Goal: Use online tool/utility: Utilize a website feature to perform a specific function

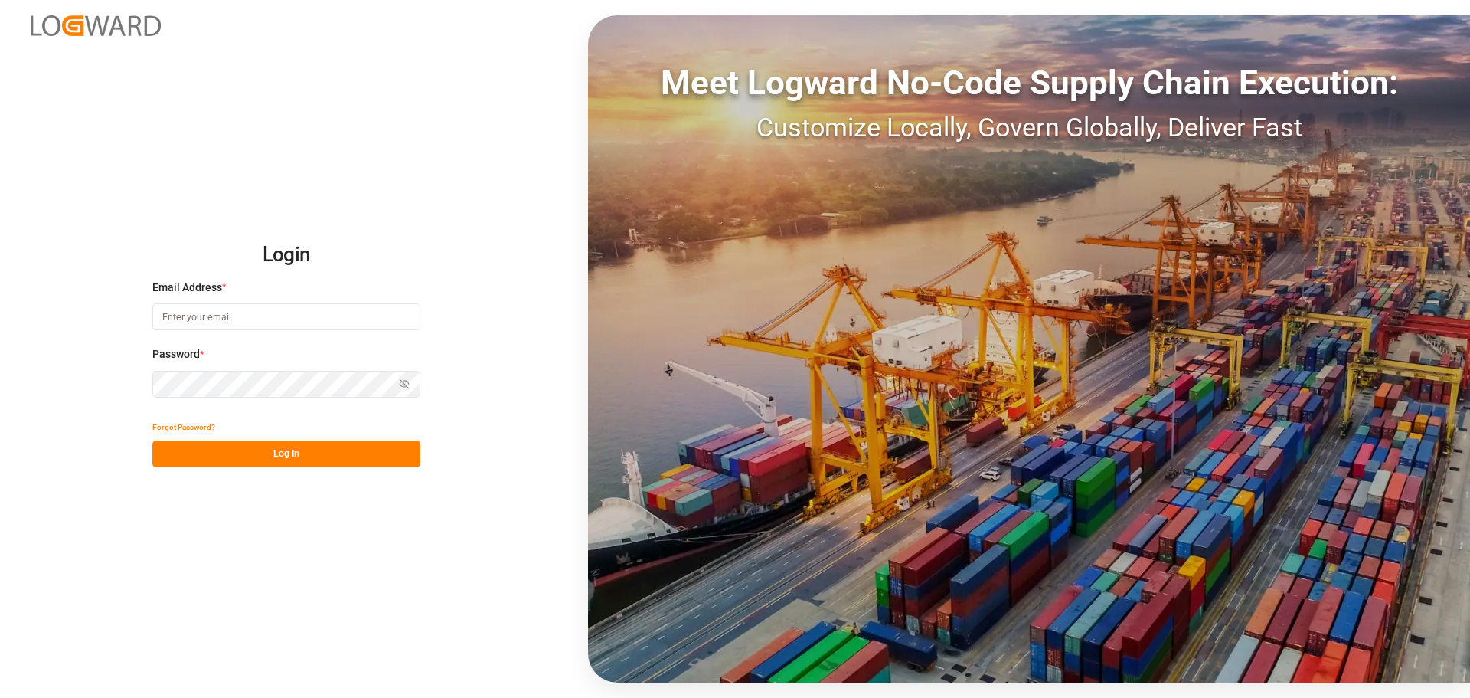
drag, startPoint x: 263, startPoint y: 312, endPoint x: 318, endPoint y: 132, distance: 188.0
click at [261, 308] on input at bounding box center [286, 316] width 268 height 27
type input "[PERSON_NAME][EMAIL_ADDRESS][PERSON_NAME][DOMAIN_NAME]"
click at [325, 445] on button "Log In" at bounding box center [286, 453] width 268 height 27
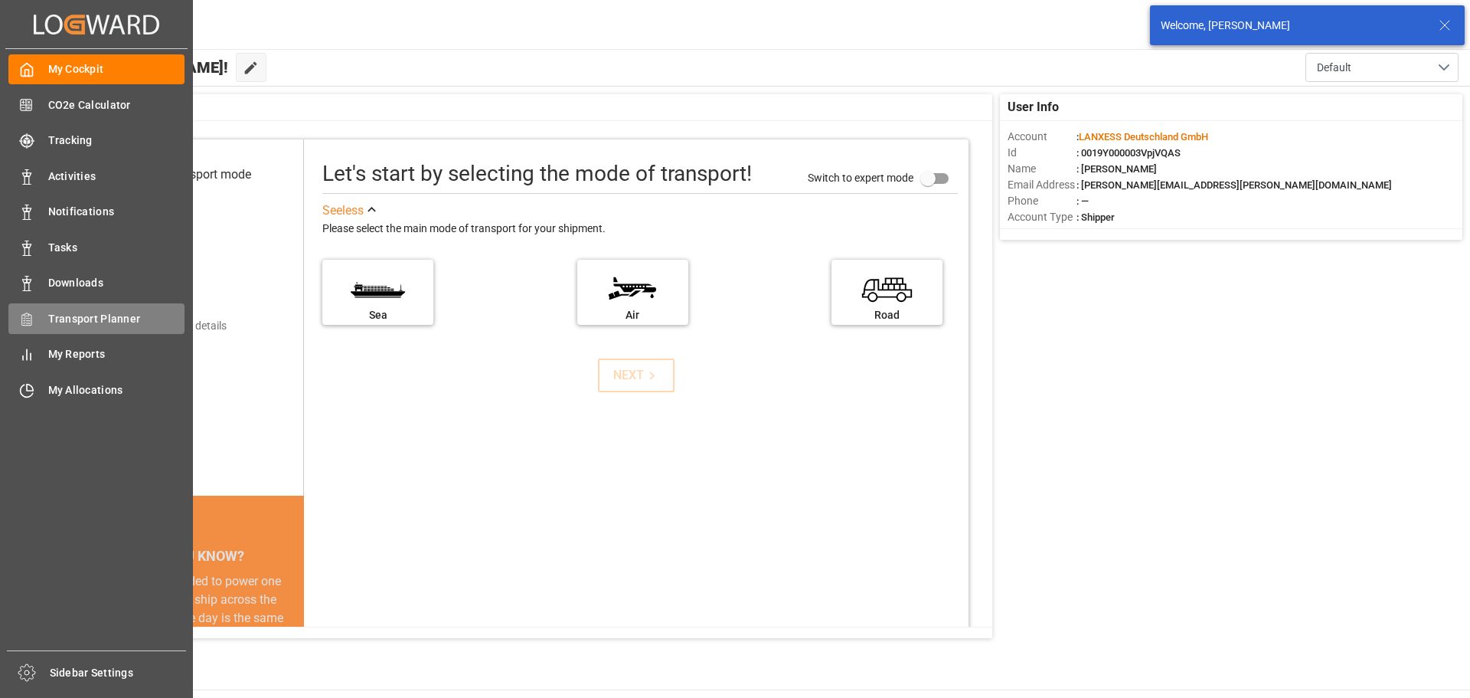
click at [45, 325] on div "Transport Planner Transport Planner" at bounding box center [96, 318] width 176 height 30
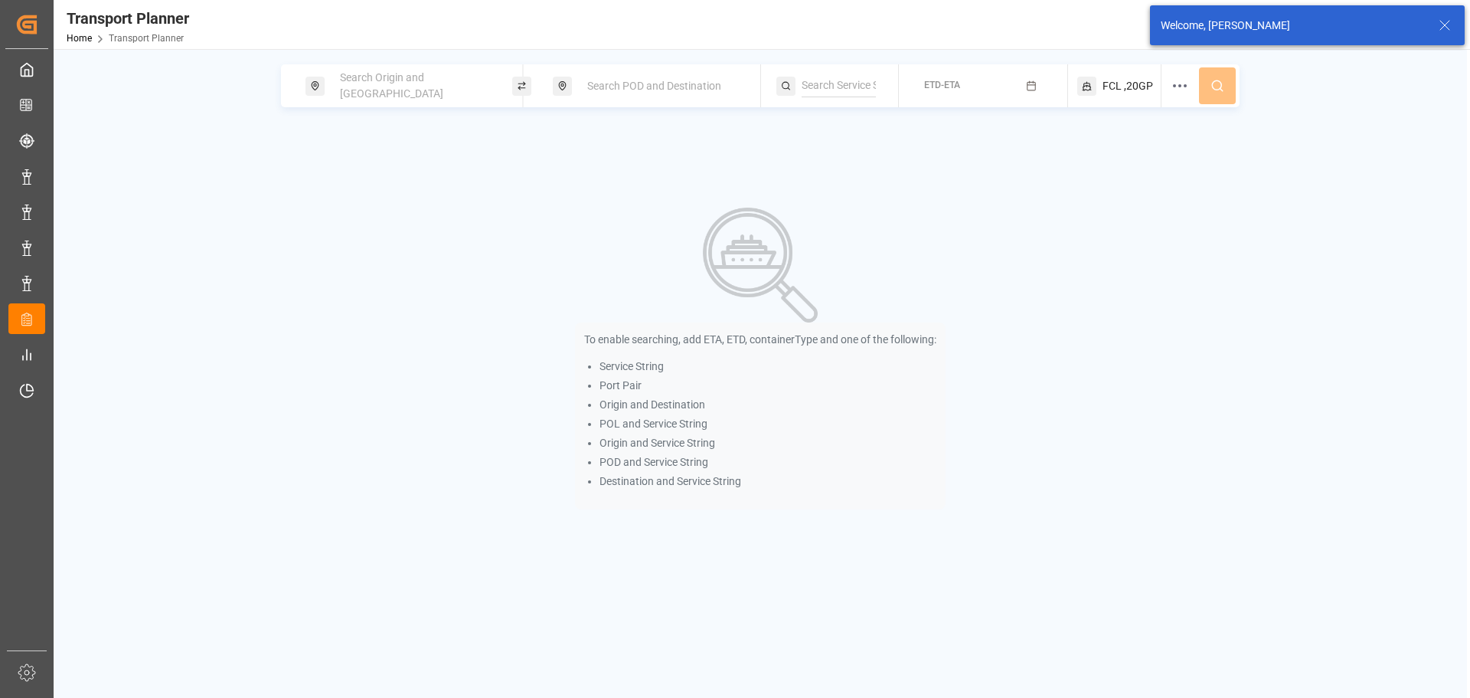
drag, startPoint x: 397, startPoint y: 80, endPoint x: 421, endPoint y: 100, distance: 30.5
click at [397, 80] on span "Search Origin and [GEOGRAPHIC_DATA]" at bounding box center [391, 85] width 103 height 28
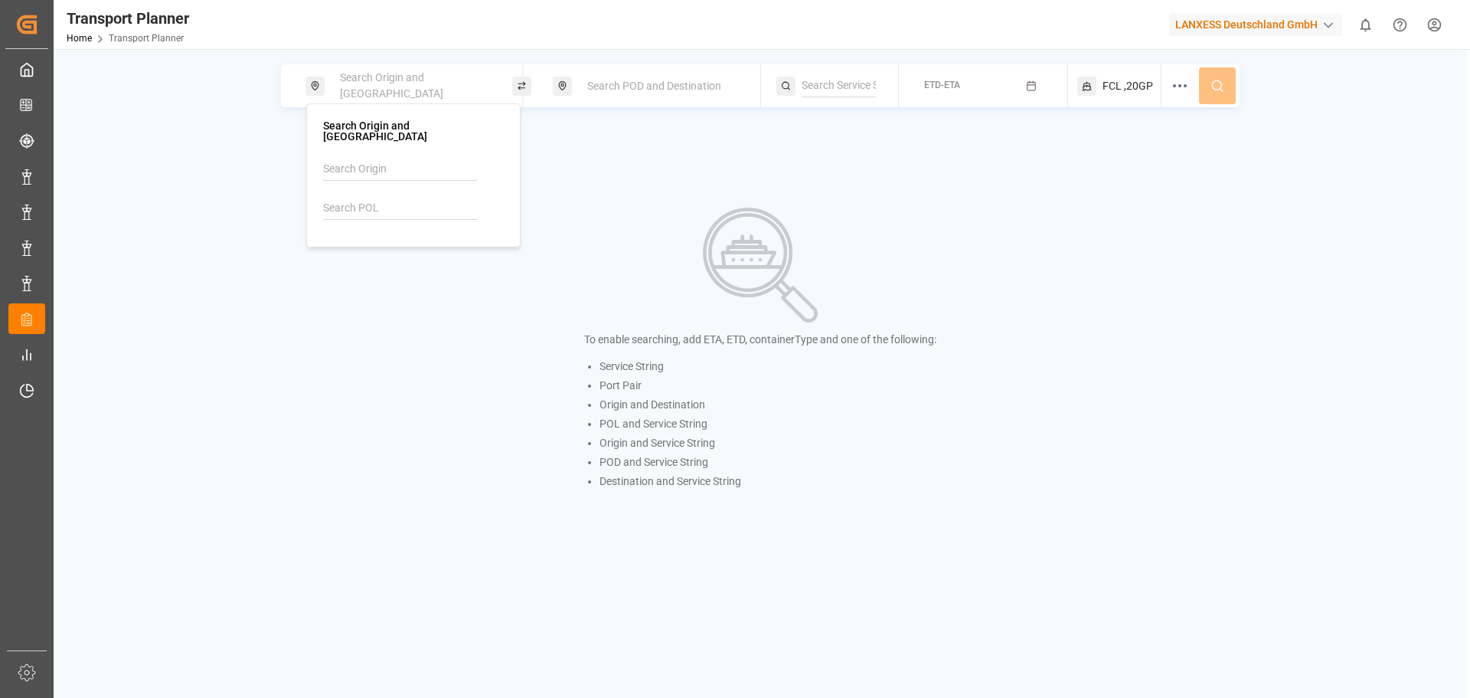
click at [394, 197] on input at bounding box center [400, 208] width 154 height 23
click at [396, 237] on div "NLRTM [GEOGRAPHIC_DATA]" at bounding box center [413, 252] width 155 height 32
type input "NLRTM"
drag, startPoint x: 662, startPoint y: 82, endPoint x: 660, endPoint y: 100, distance: 17.7
click at [662, 83] on span "Search POD and Destination" at bounding box center [654, 86] width 134 height 12
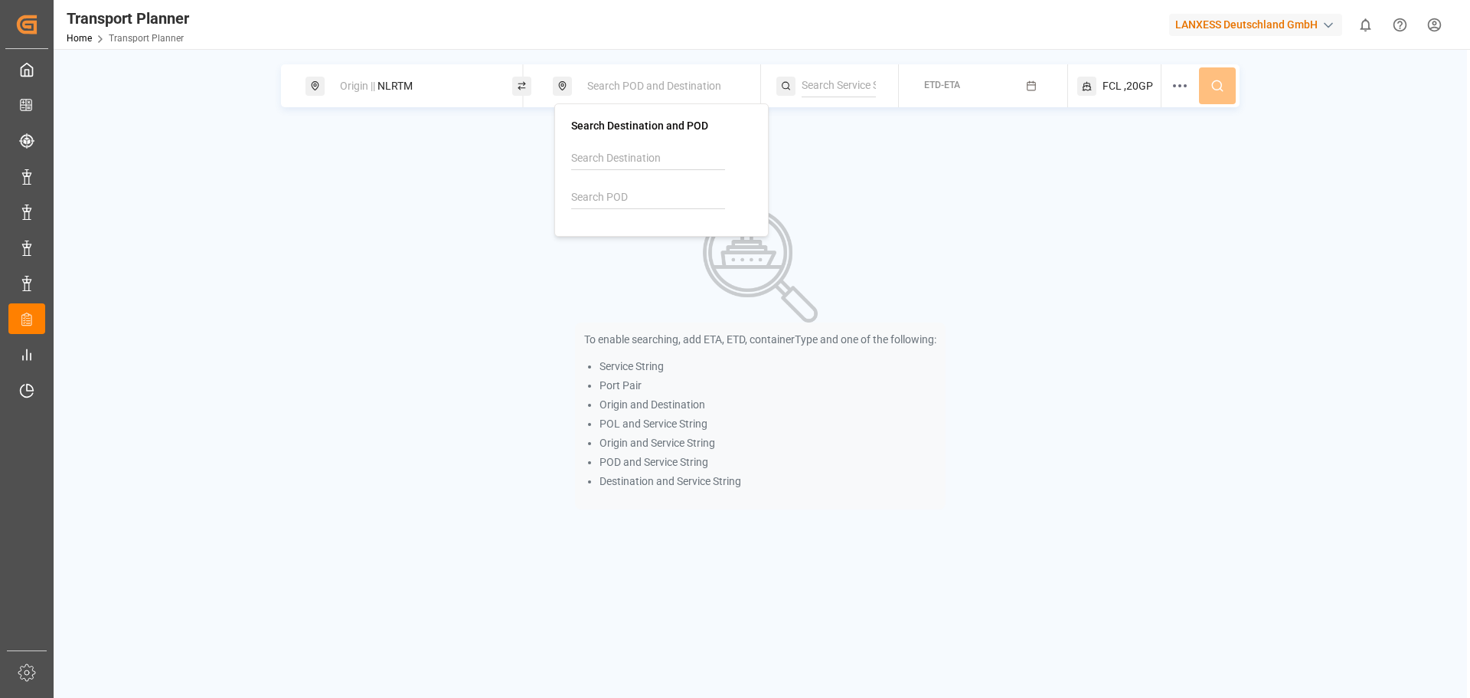
click at [613, 199] on input at bounding box center [648, 197] width 154 height 23
type input "USLAX"
click at [649, 233] on div "USLAX [GEOGRAPHIC_DATA]" at bounding box center [661, 241] width 155 height 32
drag, startPoint x: 976, startPoint y: 82, endPoint x: 992, endPoint y: 96, distance: 21.2
click at [977, 83] on button "ETD-ETA" at bounding box center [983, 86] width 150 height 30
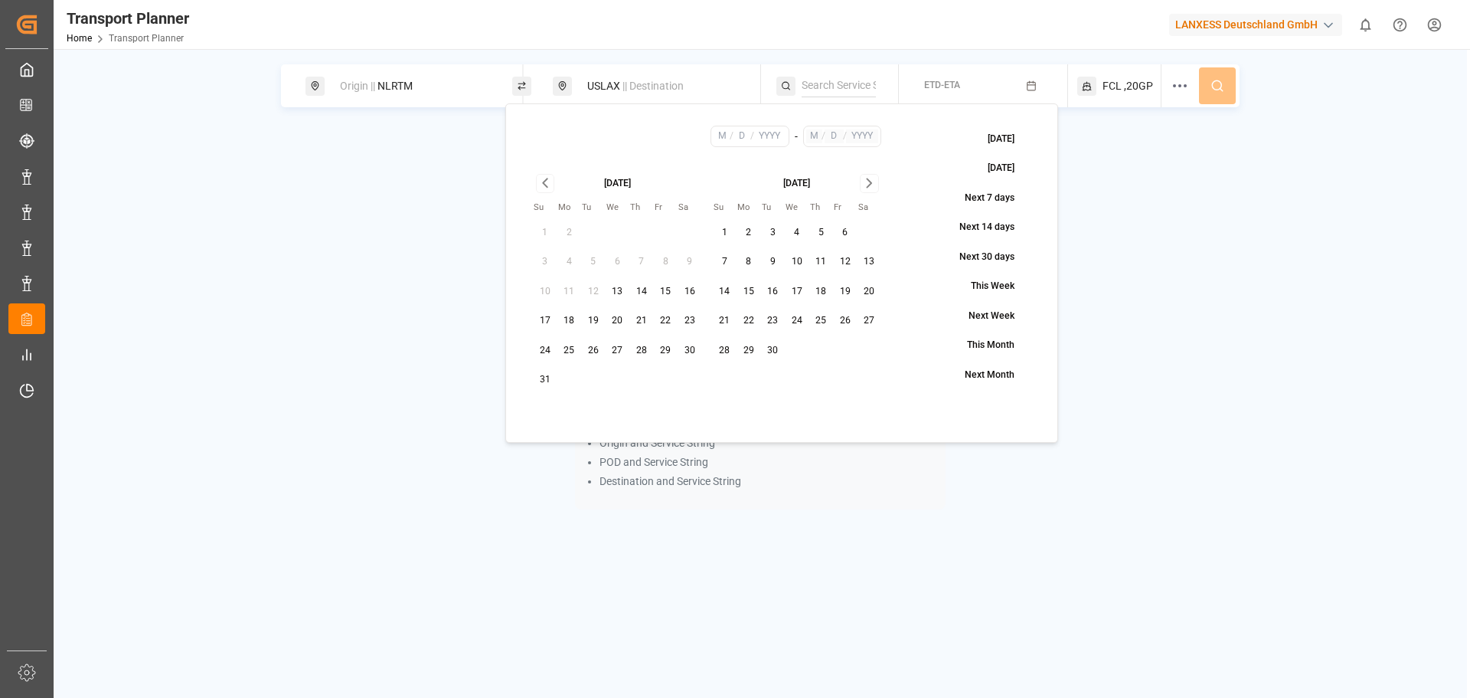
click at [778, 234] on button "3" at bounding box center [773, 233] width 25 height 25
type input "9"
type input "3"
type input "2025"
click at [877, 189] on icon "Go to next month" at bounding box center [870, 183] width 18 height 18
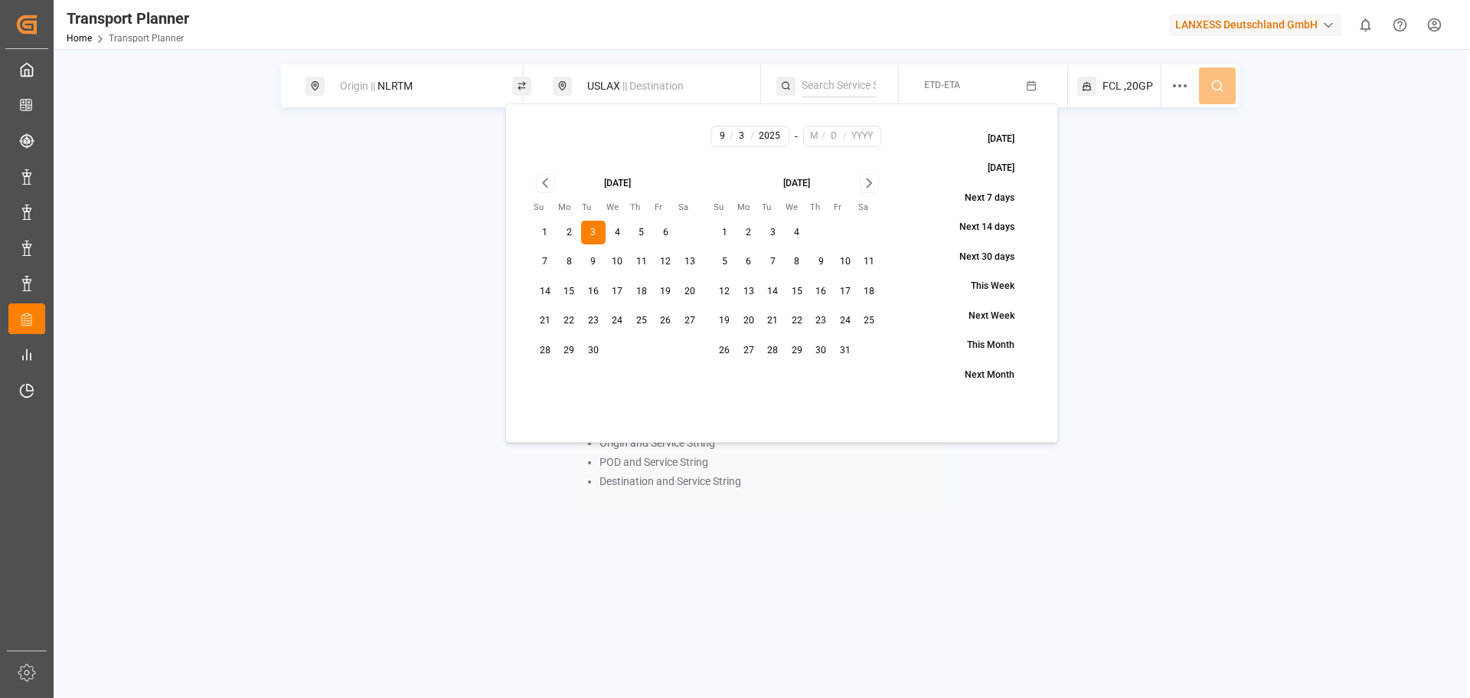
click at [877, 189] on icon "Go to next month" at bounding box center [870, 183] width 18 height 18
click at [728, 373] on button "30" at bounding box center [725, 380] width 25 height 25
type input "11"
type input "30"
type input "2025"
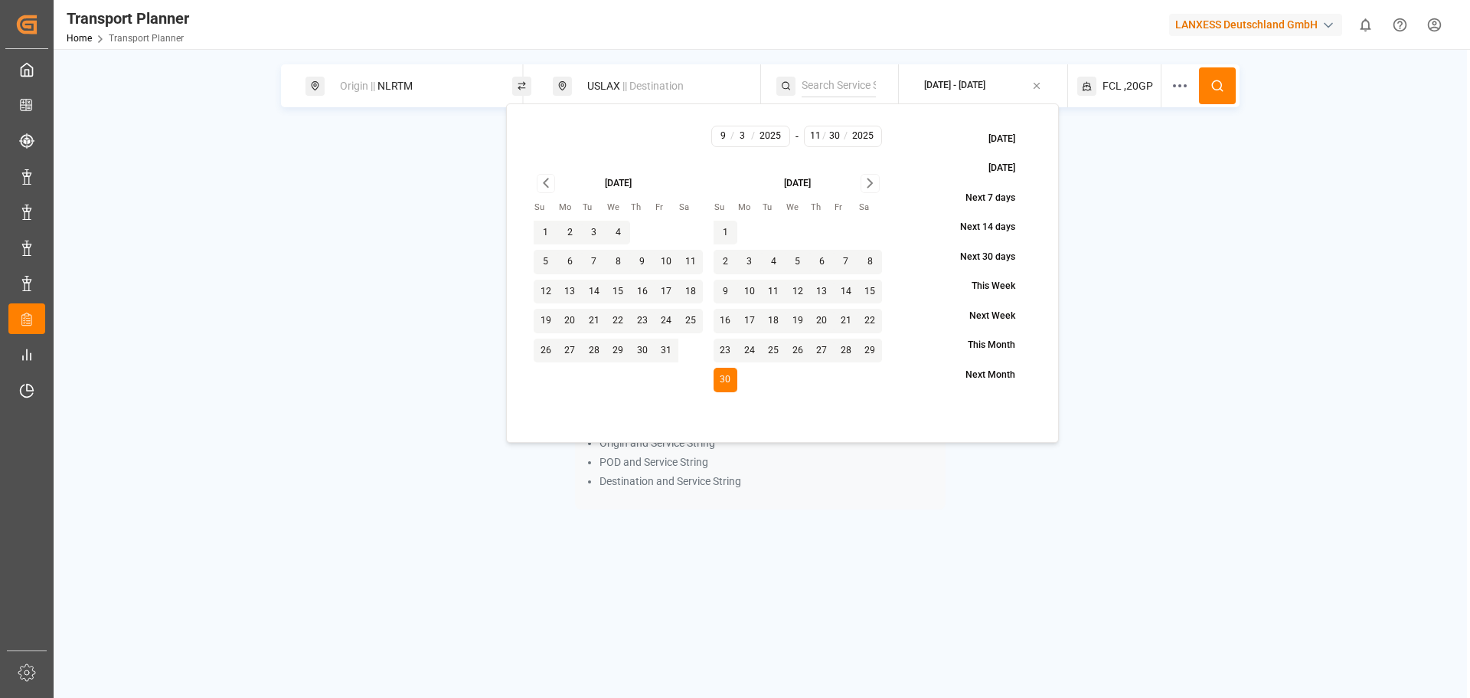
click at [1211, 83] on icon at bounding box center [1218, 86] width 14 height 14
